Goal: Task Accomplishment & Management: Use online tool/utility

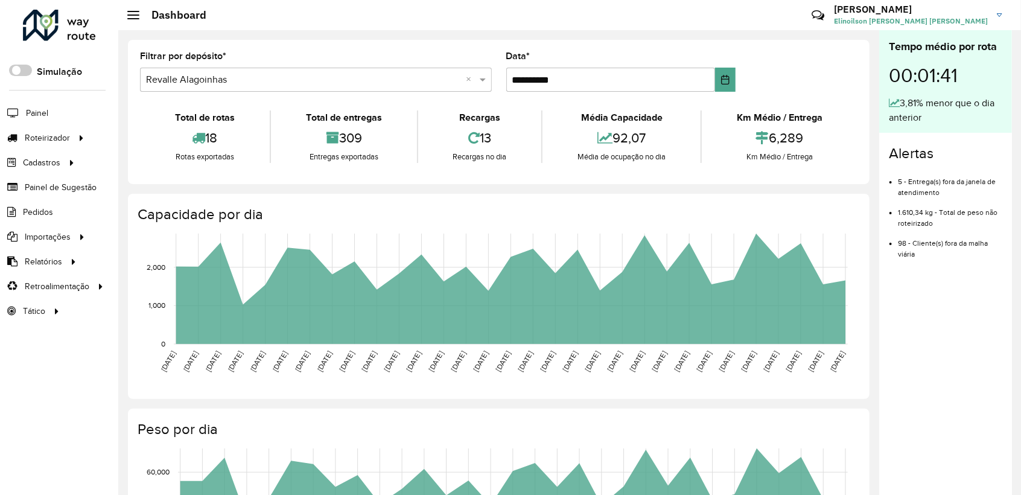
click at [159, 123] on div "Total de rotas" at bounding box center [205, 117] width 124 height 14
click at [141, 136] on span "Entregas" at bounding box center [154, 138] width 34 height 13
click at [143, 138] on span "Entregas" at bounding box center [154, 138] width 34 height 13
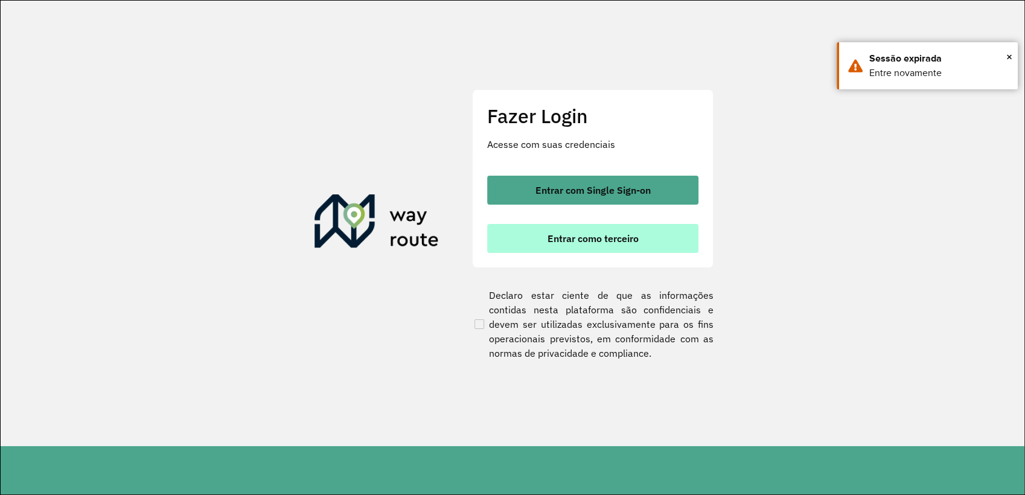
click at [643, 241] on button "Entrar como terceiro" at bounding box center [592, 238] width 211 height 29
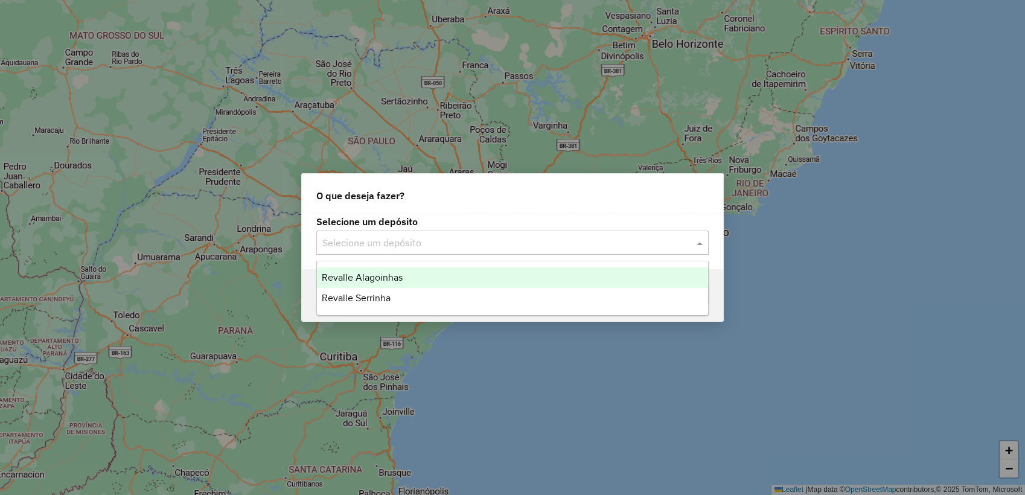
drag, startPoint x: 596, startPoint y: 244, endPoint x: 532, endPoint y: 253, distance: 64.7
click at [592, 244] on input "text" at bounding box center [500, 243] width 356 height 14
click at [383, 281] on span "Revalle Alagoinhas" at bounding box center [362, 277] width 81 height 10
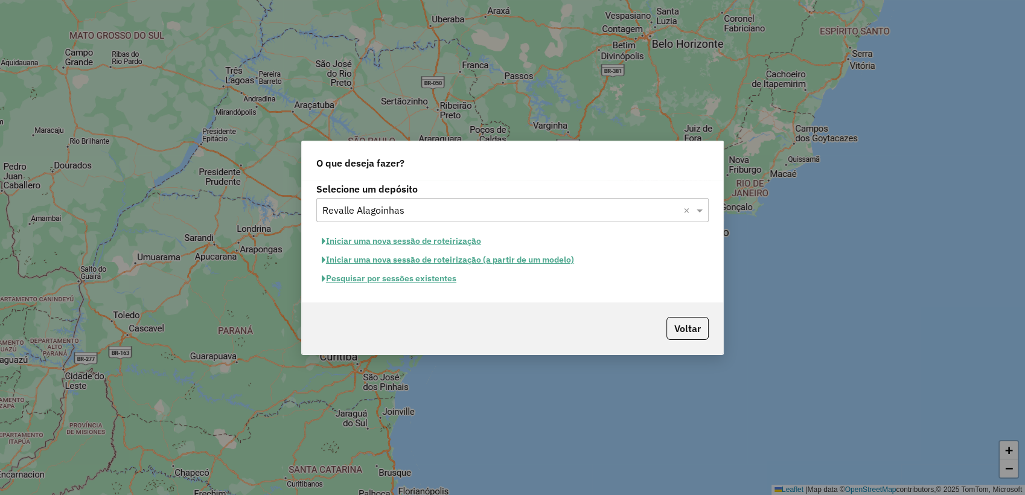
click at [422, 279] on button "Pesquisar por sessões existentes" at bounding box center [388, 278] width 145 height 19
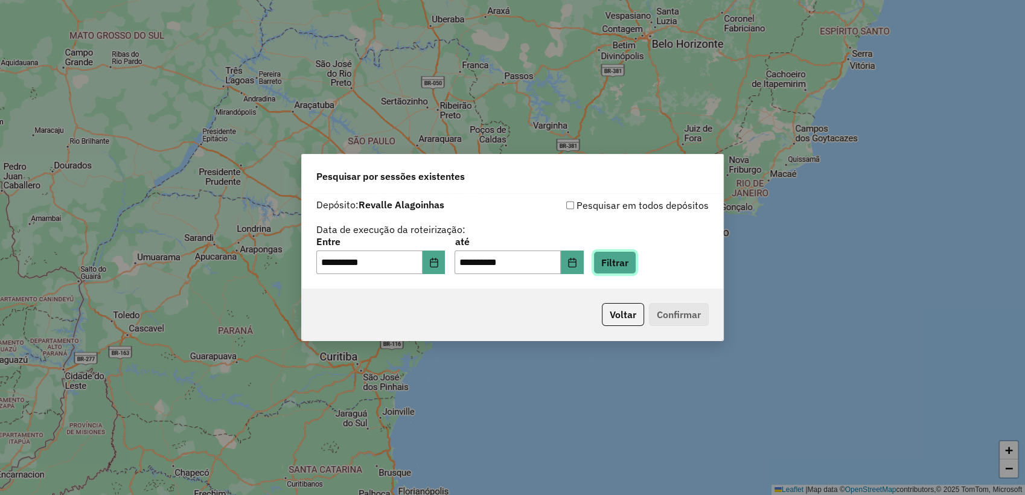
click at [636, 258] on button "Filtrar" at bounding box center [614, 262] width 43 height 23
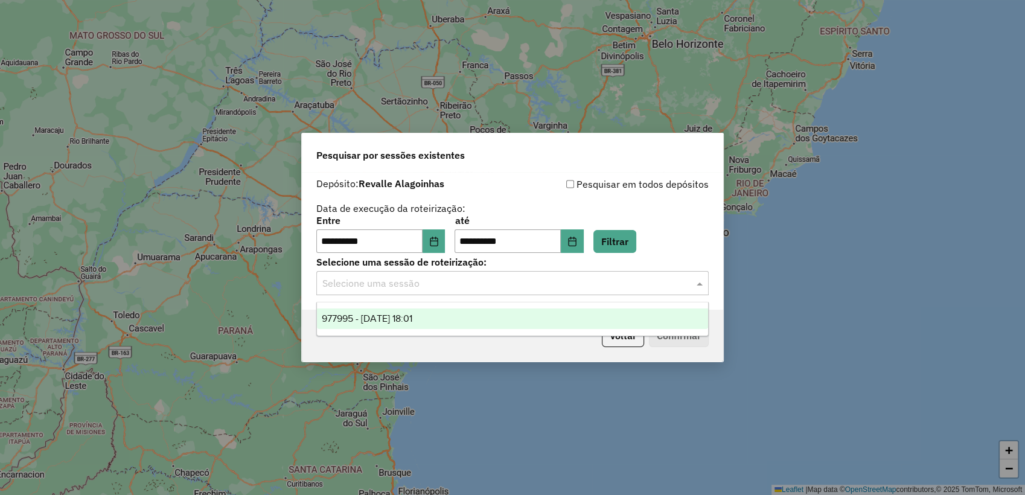
click at [531, 287] on input "text" at bounding box center [500, 283] width 356 height 14
drag, startPoint x: 411, startPoint y: 319, endPoint x: 425, endPoint y: 319, distance: 14.5
click at [412, 319] on span "977995 - 12/08/2025 18:01" at bounding box center [367, 318] width 91 height 10
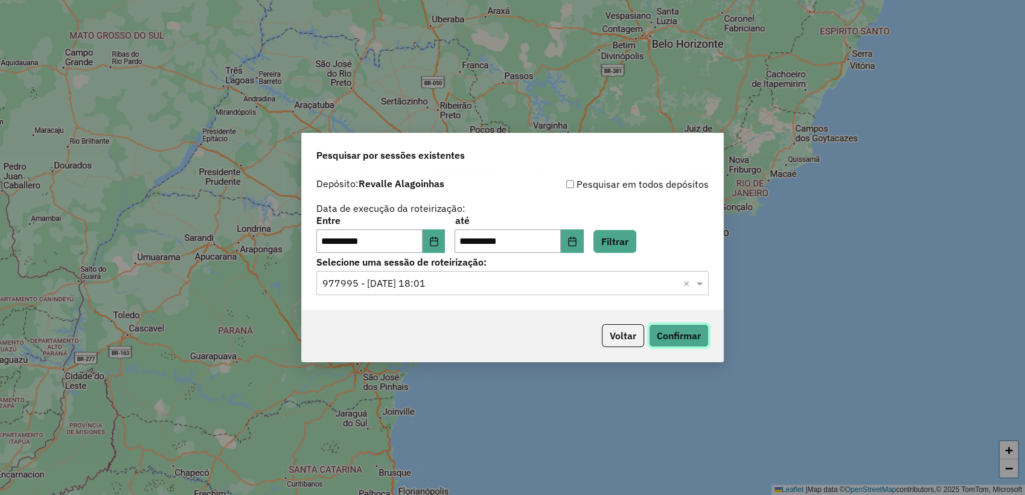
click at [655, 332] on button "Confirmar" at bounding box center [679, 335] width 60 height 23
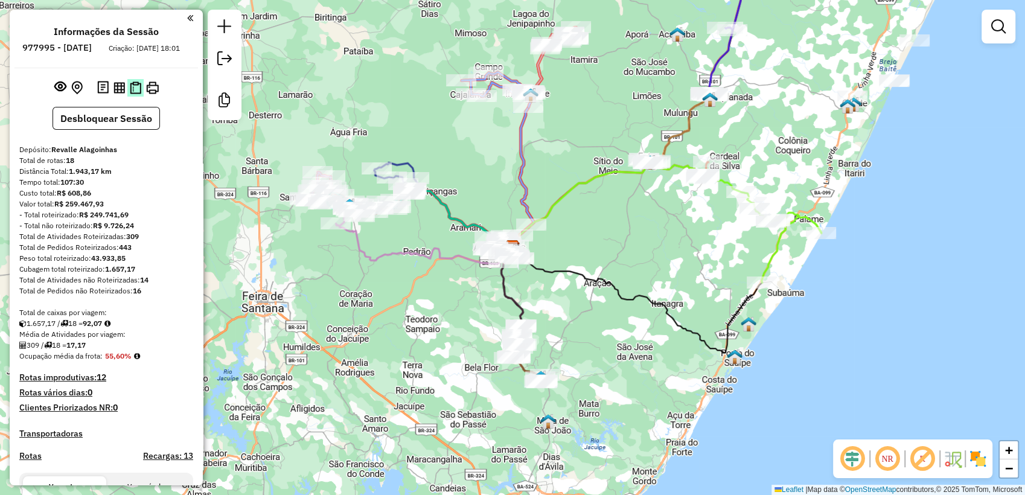
click at [135, 94] on img at bounding box center [135, 87] width 11 height 13
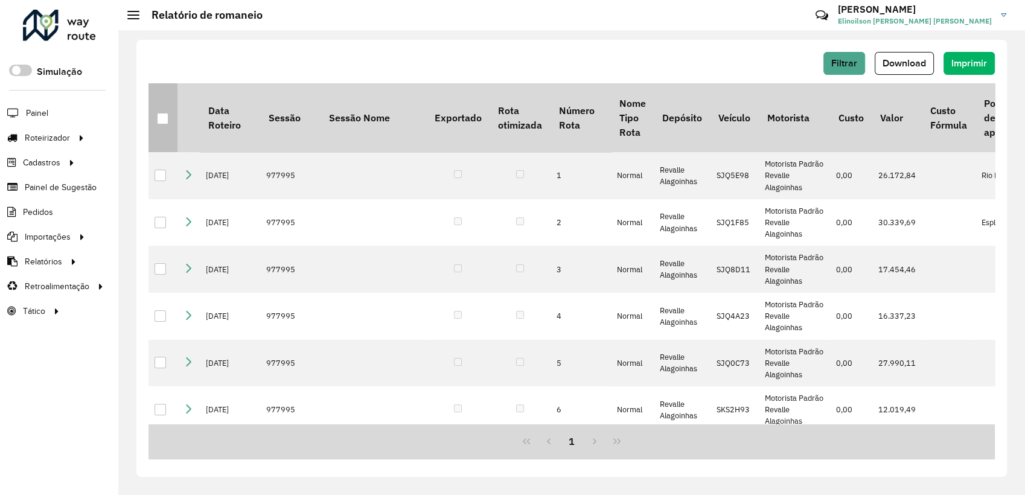
drag, startPoint x: 162, startPoint y: 119, endPoint x: 172, endPoint y: 126, distance: 11.9
click at [163, 121] on div at bounding box center [162, 118] width 11 height 11
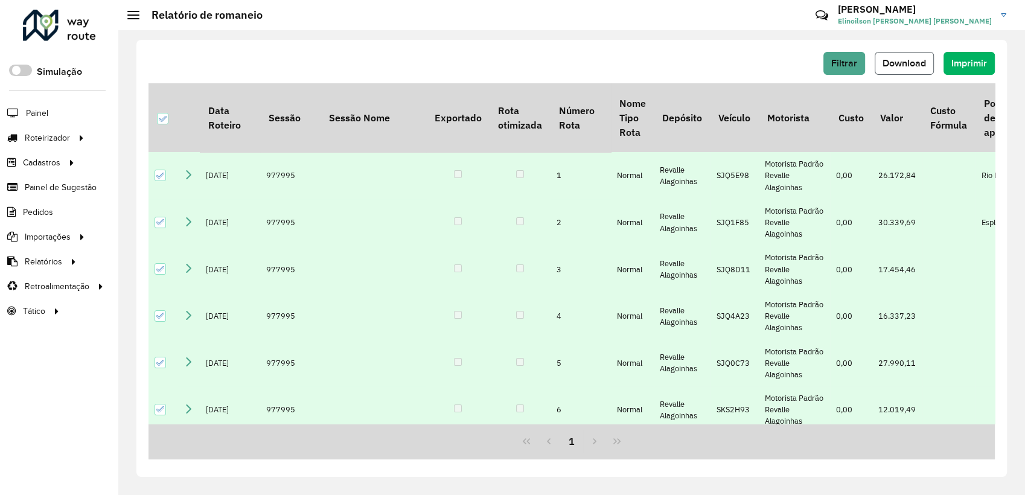
click at [900, 58] on span "Download" at bounding box center [903, 63] width 43 height 10
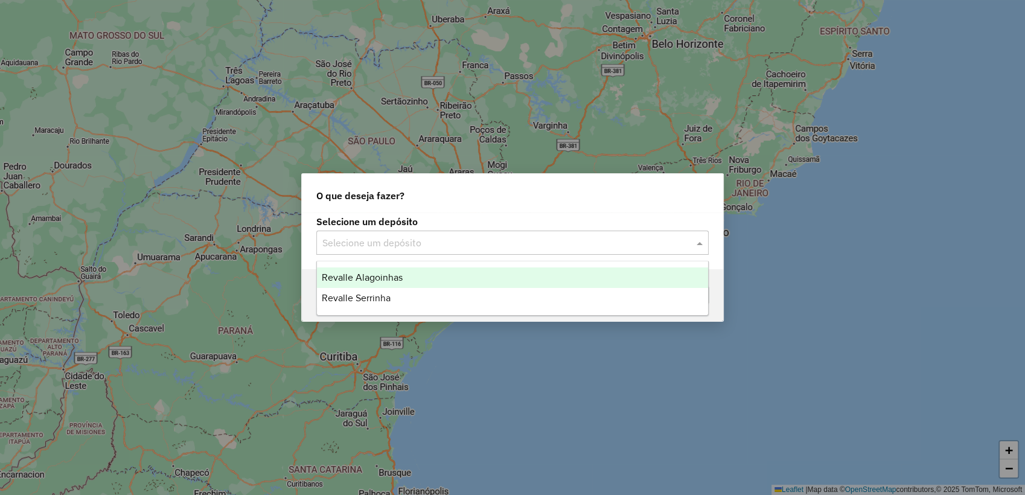
click at [419, 234] on div "Selecione um depósito" at bounding box center [512, 243] width 392 height 24
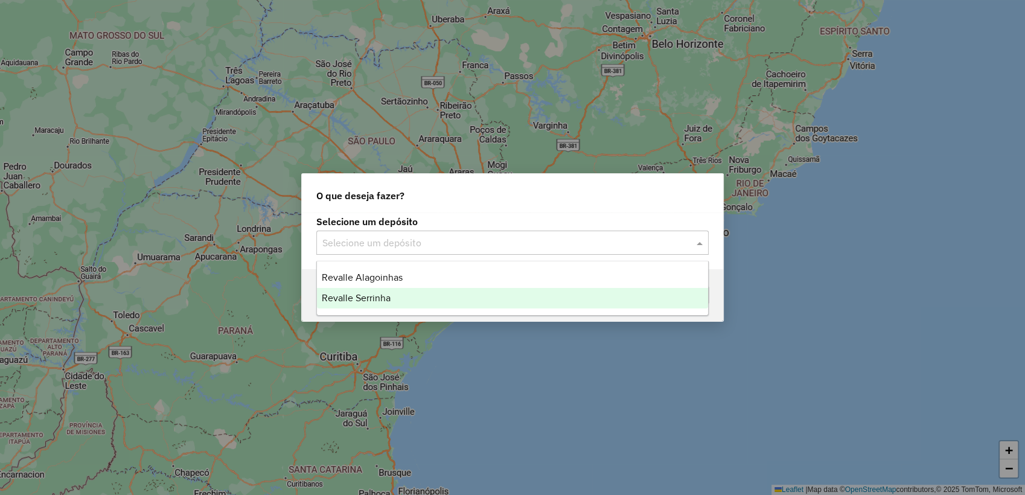
click at [415, 299] on div "Revalle Serrinha" at bounding box center [512, 298] width 391 height 21
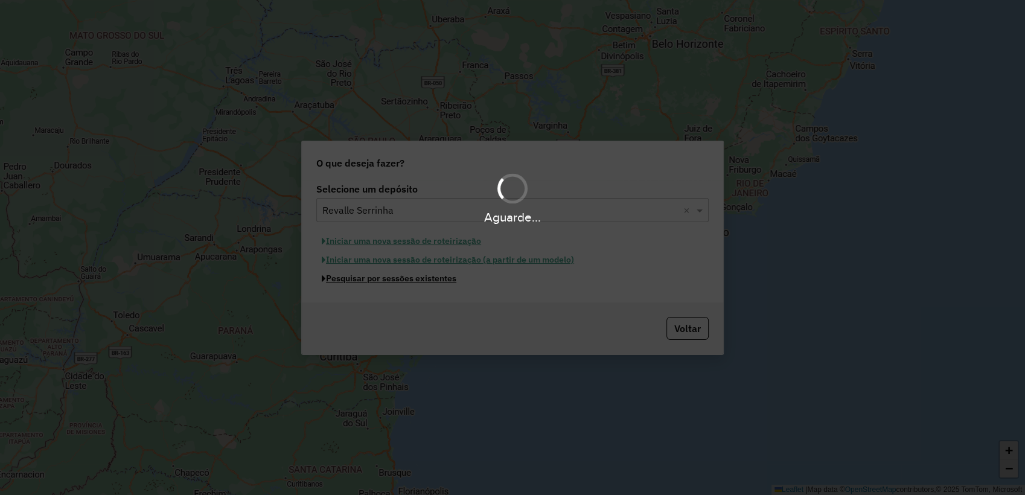
click at [431, 279] on button "Pesquisar por sessões existentes" at bounding box center [388, 278] width 145 height 19
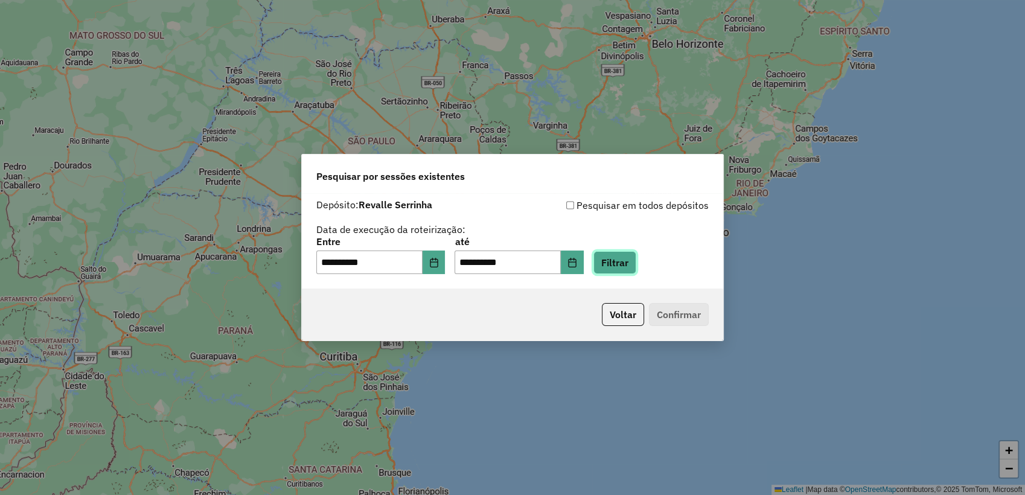
click at [636, 268] on button "Filtrar" at bounding box center [614, 262] width 43 height 23
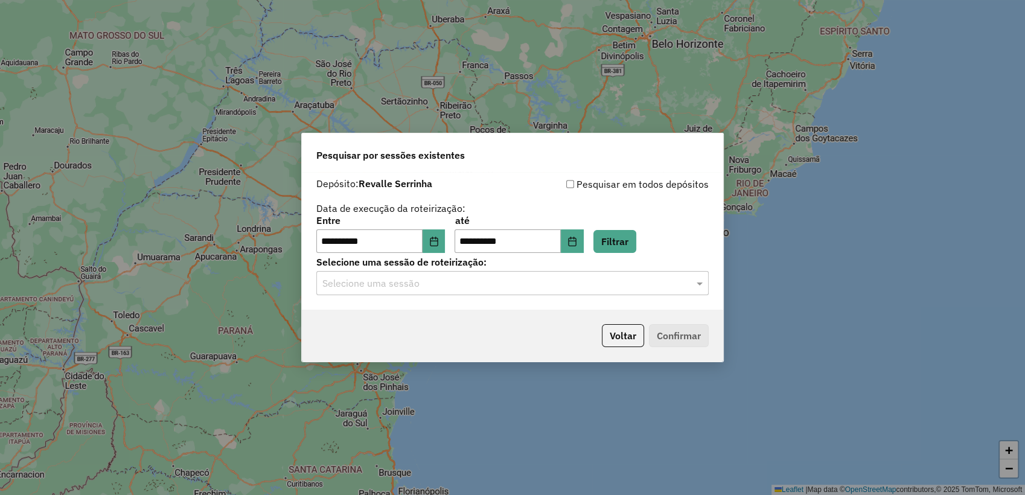
click at [492, 291] on div "Selecione uma sessão" at bounding box center [512, 283] width 392 height 24
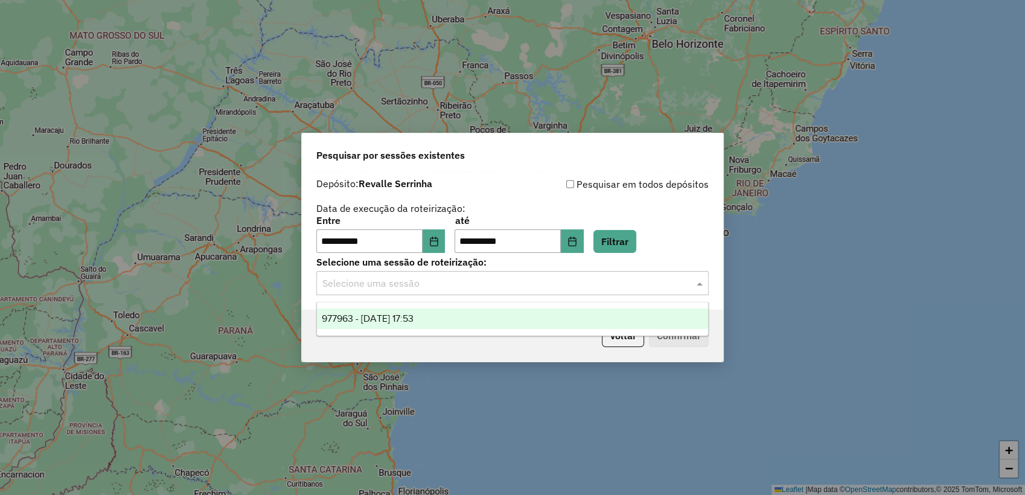
drag, startPoint x: 442, startPoint y: 323, endPoint x: 454, endPoint y: 322, distance: 12.2
click at [442, 323] on div "977963 - [DATE] 17:53" at bounding box center [512, 318] width 391 height 21
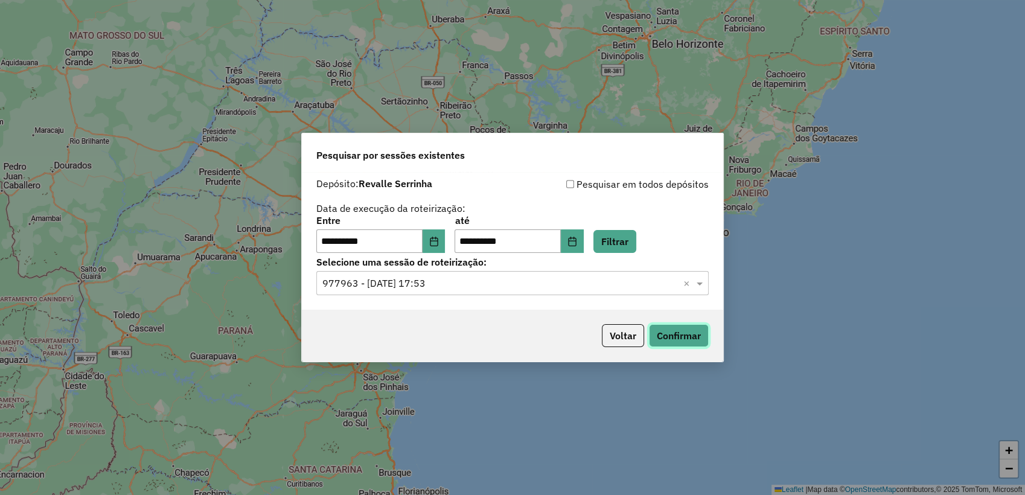
click at [676, 336] on button "Confirmar" at bounding box center [679, 335] width 60 height 23
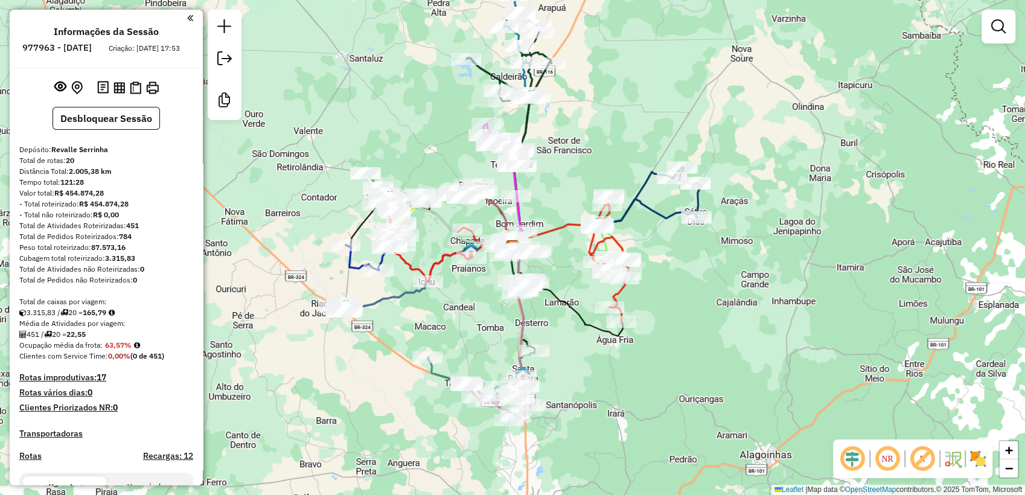
click at [893, 465] on em at bounding box center [887, 458] width 29 height 29
click at [892, 465] on em at bounding box center [887, 458] width 29 height 29
click at [135, 94] on img at bounding box center [135, 87] width 11 height 13
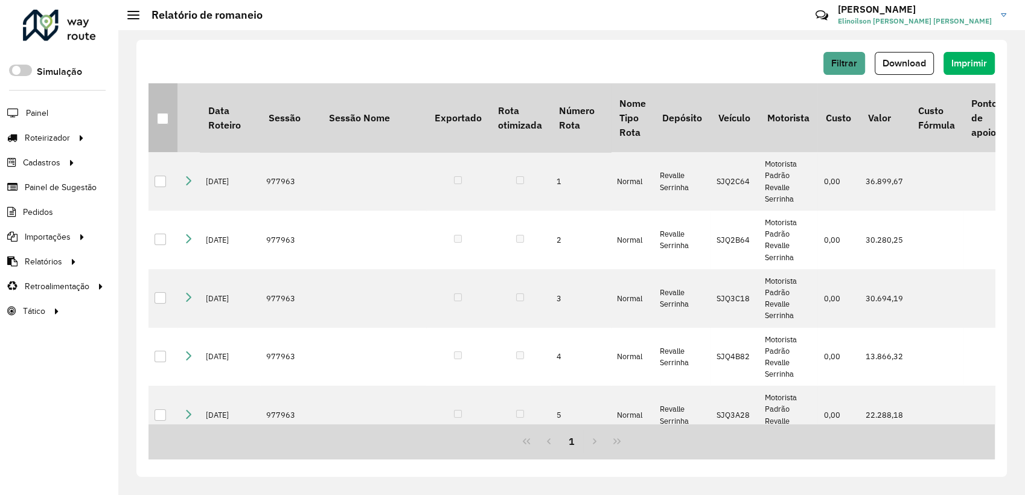
click at [165, 123] on div at bounding box center [162, 118] width 11 height 11
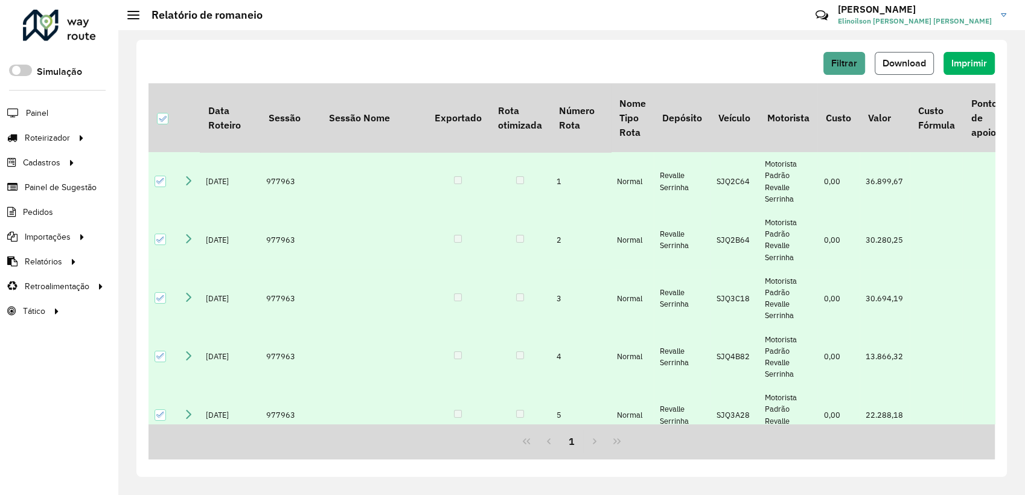
click at [912, 72] on button "Download" at bounding box center [903, 63] width 59 height 23
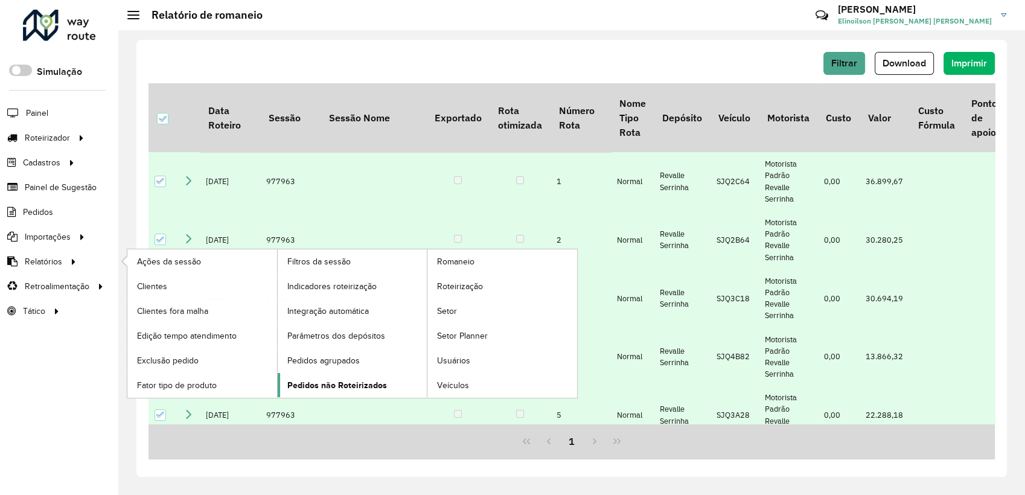
click at [350, 383] on span "Pedidos não Roteirizados" at bounding box center [337, 385] width 100 height 13
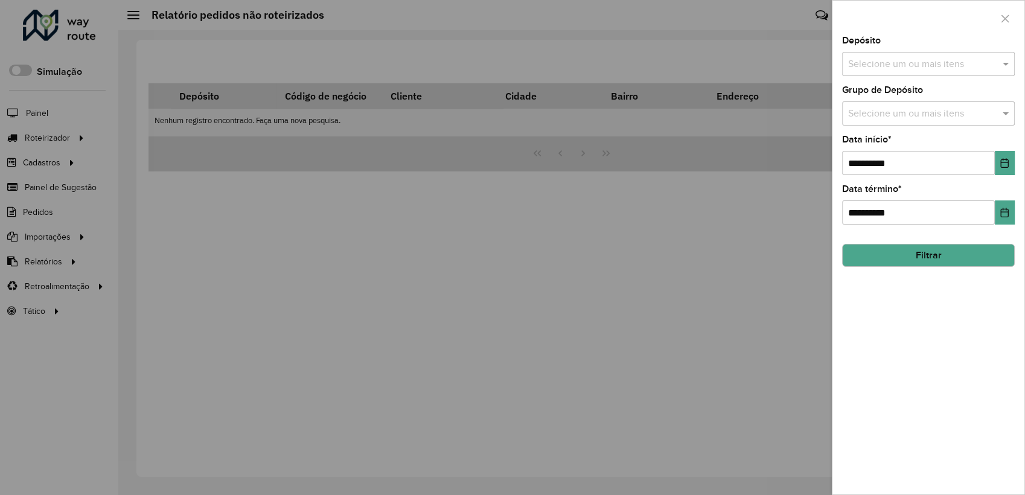
click at [979, 60] on input "text" at bounding box center [922, 64] width 154 height 14
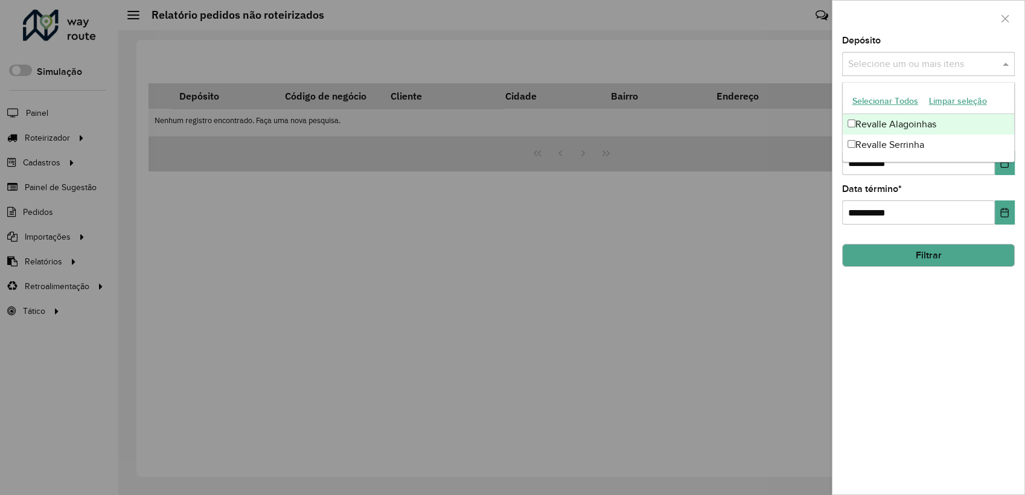
drag, startPoint x: 897, startPoint y: 99, endPoint x: 892, endPoint y: 115, distance: 17.0
click at [894, 103] on button "Selecionar Todos" at bounding box center [885, 101] width 77 height 19
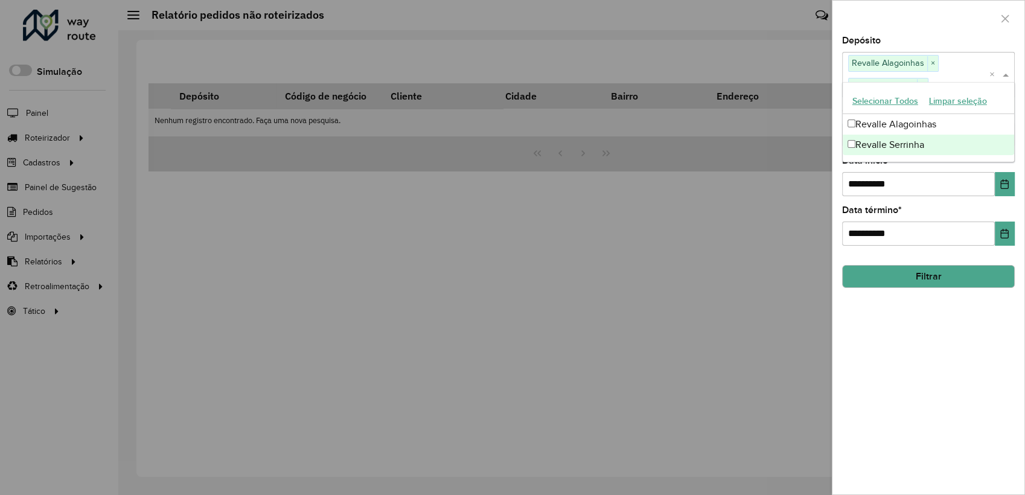
click at [952, 274] on button "Filtrar" at bounding box center [928, 276] width 173 height 23
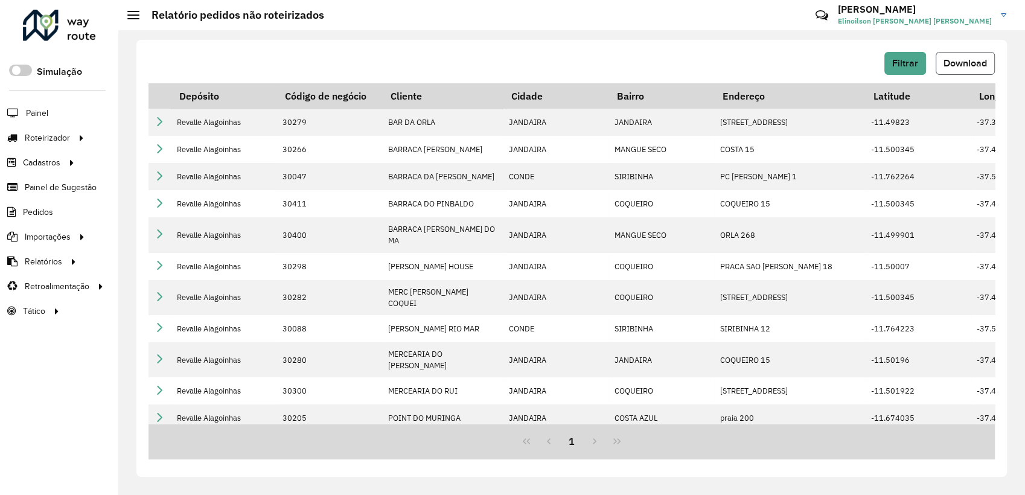
click at [951, 68] on span "Download" at bounding box center [964, 63] width 43 height 10
